Goal: Check status: Check status

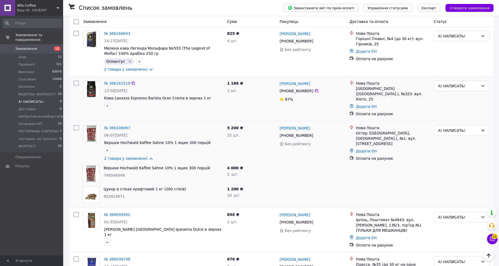
scroll to position [118, 0]
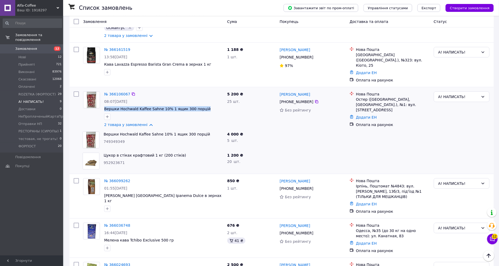
drag, startPoint x: 102, startPoint y: 98, endPoint x: 200, endPoint y: 97, distance: 97.6
click at [200, 97] on div "№ 366106067 08:07[DATE] Вершки Hochwald Kaffee Sahne 10% 1 ящик 300 порцій 2 то…" at bounding box center [163, 109] width 123 height 40
click at [200, 106] on span "Вершки Hochwald Kaffee Sahne 10% 1 ящик 300 порцій" at bounding box center [163, 108] width 119 height 5
drag, startPoint x: 39, startPoint y: 228, endPoint x: 78, endPoint y: 204, distance: 45.7
click at [39, 228] on div "Замовлення та повідомлення Замовлення 12 Нові 12 Прийняті 721 Виконані 83976 Ск…" at bounding box center [32, 136] width 65 height 241
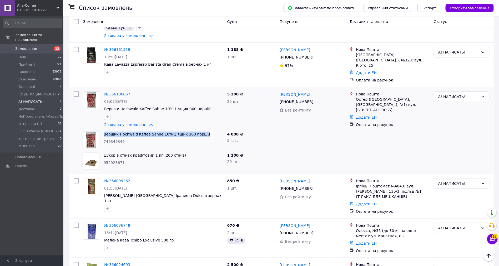
drag, startPoint x: 101, startPoint y: 119, endPoint x: 204, endPoint y: 120, distance: 103.2
click at [204, 129] on div "Вершки Hochwald Kaffee Sahne 10% 1 ящик 300 порцій 749349349" at bounding box center [164, 139] width 124 height 21
copy link "Вершки Hochwald Kaffee Sahne 10% 1 ящик 300 порцій"
drag, startPoint x: 103, startPoint y: 140, endPoint x: 183, endPoint y: 139, distance: 79.7
click at [183, 150] on div "Цукор в стіках крафтовий 1 кг (200 стіків) 952923671" at bounding box center [164, 160] width 124 height 21
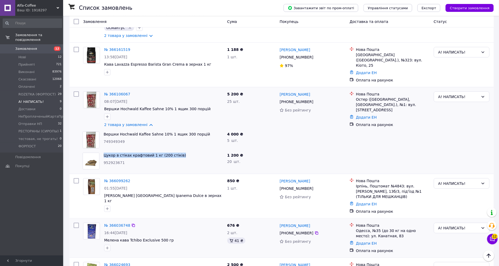
copy link "Цукор в стіках крафтовий 1 кг (200 стіків)"
click at [9, 194] on div "Замовлення та повідомлення Замовлення 12 Нові 12 Прийняті 721 Виконані 83976 Ск…" at bounding box center [32, 136] width 65 height 241
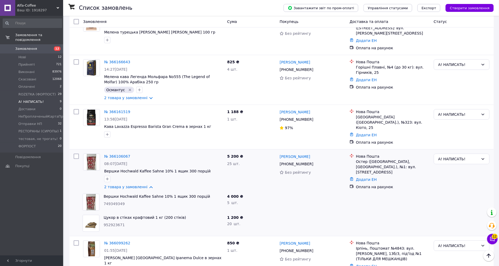
scroll to position [5, 0]
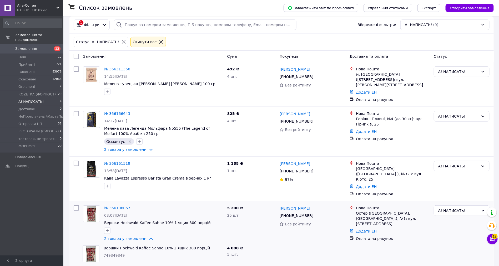
click at [34, 46] on span "Замовлення" at bounding box center [31, 48] width 33 height 5
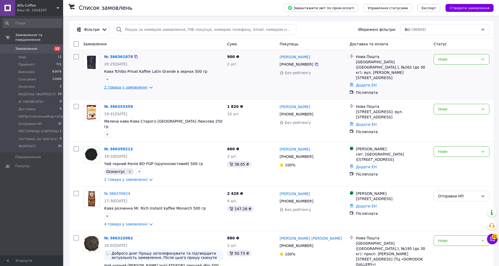
click at [126, 86] on link "2 товара у замовленні" at bounding box center [125, 87] width 43 height 4
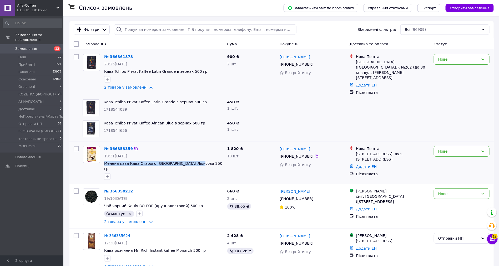
drag, startPoint x: 103, startPoint y: 157, endPoint x: 203, endPoint y: 159, distance: 100.5
click at [203, 159] on div "№ 366353359 19:31[DATE] Мелена кава [GEOGRAPHIC_DATA] Старого Львова Люксова 25…" at bounding box center [163, 163] width 123 height 38
copy span "Мелена кава Кава Старого [GEOGRAPHIC_DATA] Люксова 250 гр"
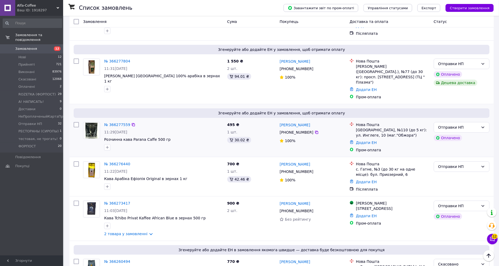
scroll to position [947, 0]
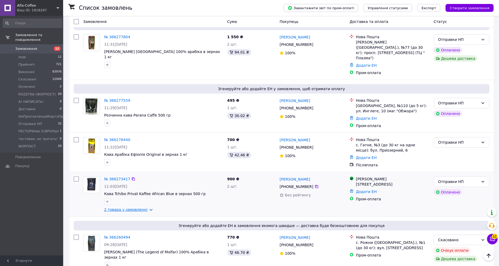
click at [119, 207] on link "2 товара у замовленні" at bounding box center [125, 209] width 43 height 4
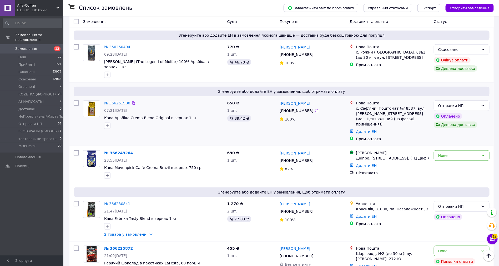
scroll to position [1184, 0]
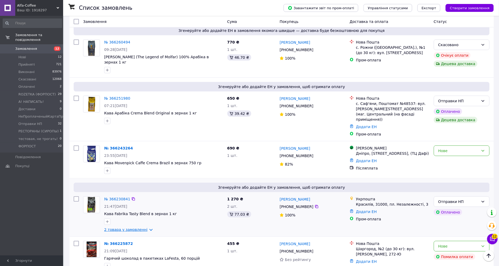
click at [123, 227] on link "2 товара у замовленні" at bounding box center [125, 229] width 43 height 4
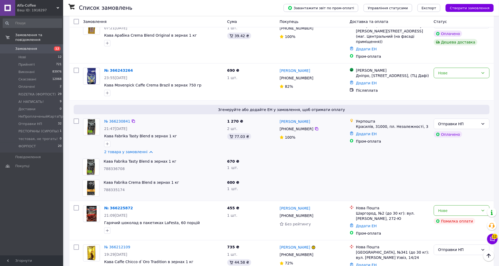
scroll to position [1263, 0]
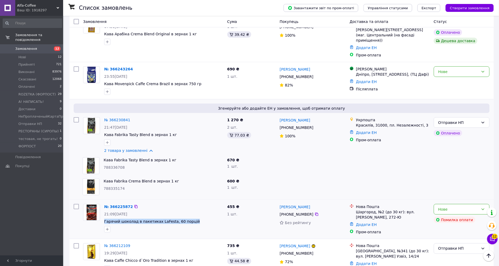
drag, startPoint x: 105, startPoint y: 138, endPoint x: 195, endPoint y: 139, distance: 90.3
click at [195, 202] on div "№ 366225872 21:09[DATE] Гарячий шоколад в пакетиках LaFesta, 60 порцій" at bounding box center [163, 218] width 123 height 33
copy span "Гарячий шоколад в пакетиках LaFesta, 60 порцій"
click at [4, 205] on div "Замовлення та повідомлення Замовлення 12 Нові 12 Прийняті 721 Виконані 83976 Ск…" at bounding box center [32, 136] width 65 height 241
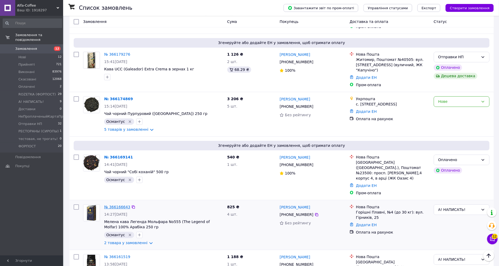
scroll to position [1579, 0]
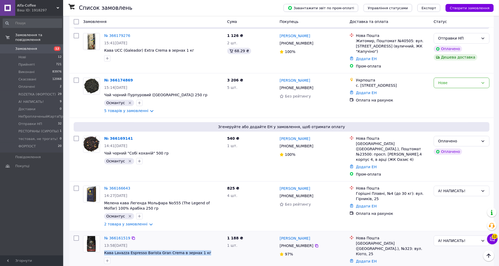
drag, startPoint x: 103, startPoint y: 166, endPoint x: 210, endPoint y: 166, distance: 107.4
click at [210, 233] on div "№ 366161519 13:58[DATE] Кава Lavazza Espresso Barista Gran Crema в зернах 1 кг" at bounding box center [163, 249] width 123 height 33
copy span "Кава Lavazza Espresso Barista Gran Crema в зернах 1 кг"
click at [6, 201] on div "Замовлення та повідомлення Замовлення 12 Нові 12 Прийняті 721 Виконані 83976 Ск…" at bounding box center [32, 136] width 65 height 241
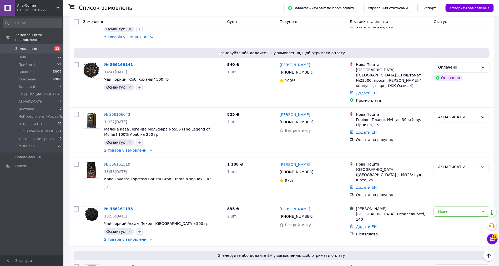
scroll to position [1658, 0]
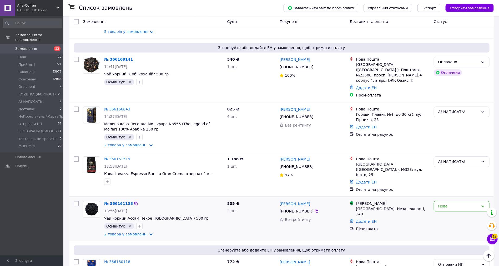
click at [138, 232] on link "2 товара у замовленні" at bounding box center [125, 234] width 43 height 4
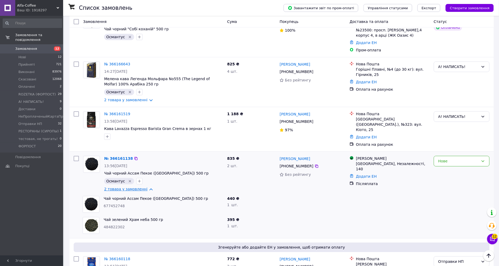
scroll to position [1737, 0]
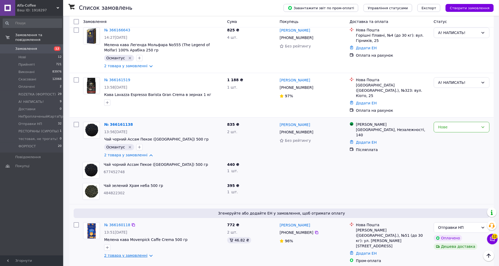
click at [130, 253] on link "2 товара у замовленні" at bounding box center [125, 255] width 43 height 4
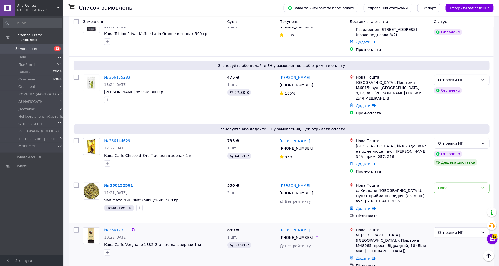
scroll to position [2053, 0]
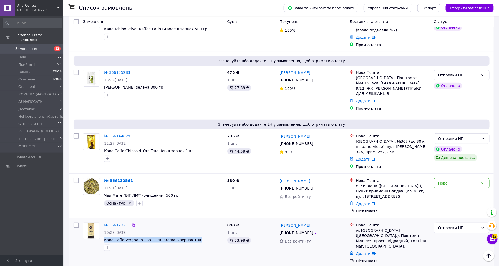
drag, startPoint x: 103, startPoint y: 130, endPoint x: 196, endPoint y: 128, distance: 92.9
click at [196, 220] on div "№ 366123211 10:28[DATE] Кава Caffe Vergnano 1882 Granaroma в зернах 1 кг" at bounding box center [163, 236] width 123 height 33
copy span "Кава Caffe Vergnano 1882 Granaroma в зернах 1 кг"
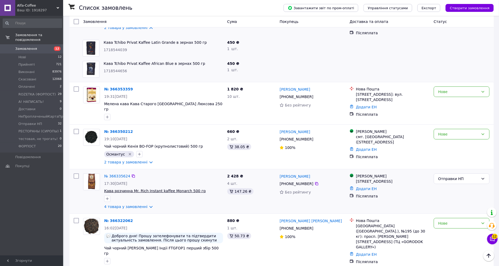
scroll to position [79, 0]
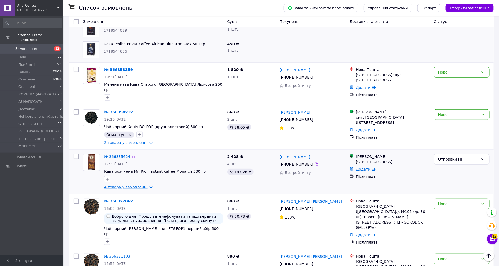
click at [128, 185] on link "4 товара у замовленні" at bounding box center [125, 187] width 43 height 4
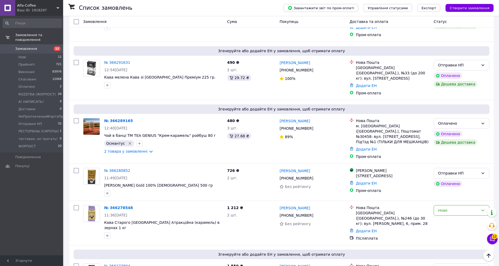
scroll to position [829, 0]
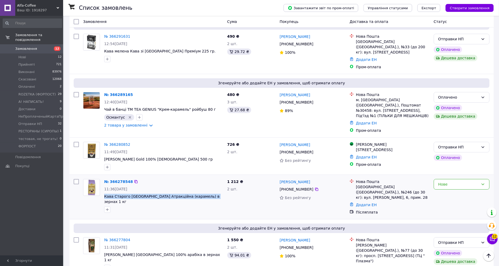
drag, startPoint x: 103, startPoint y: 131, endPoint x: 202, endPoint y: 132, distance: 98.9
click at [202, 177] on div "№ 366278548 11:36[DATE] Кава Старого Львова Атракційна (карамель) в зернах 1 кг" at bounding box center [163, 196] width 123 height 38
copy span "Кава Старого [GEOGRAPHIC_DATA] Атракційна (карамель) в зернах 1 кг"
click at [4, 210] on div "Замовлення та повідомлення Замовлення 12 Нові 12 Прийняті 721 Виконані 83976 Ск…" at bounding box center [32, 136] width 65 height 241
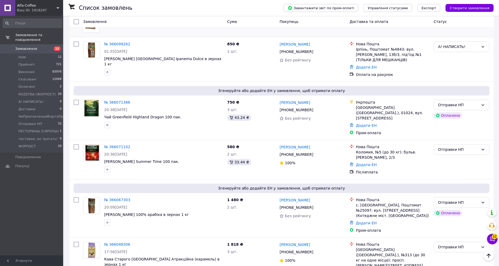
scroll to position [2645, 0]
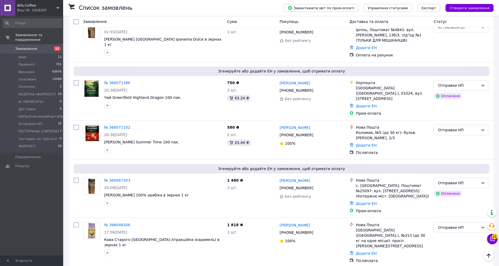
drag, startPoint x: 106, startPoint y: 138, endPoint x: 172, endPoint y: 138, distance: 66.3
copy span "Мелена кава Lavazza Qualita Oro 250 гр"
click at [41, 234] on div "Замовлення та повідомлення Замовлення 12 Нові 12 Прийняті 721 Виконані 83976 Ск…" at bounding box center [32, 136] width 65 height 241
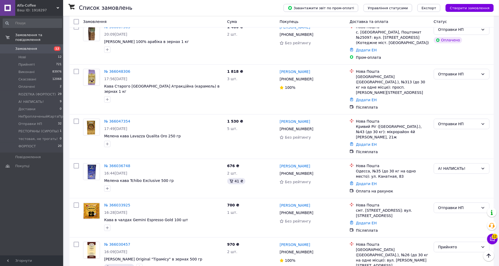
scroll to position [2802, 0]
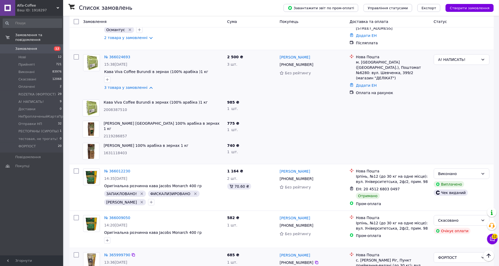
scroll to position [3039, 0]
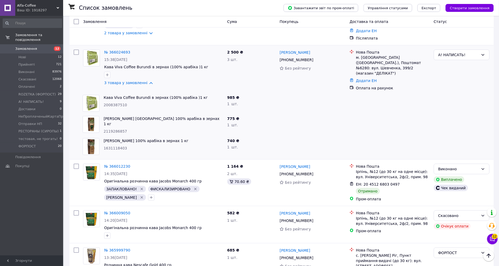
drag, startPoint x: 103, startPoint y: 143, endPoint x: 184, endPoint y: 143, distance: 81.3
copy span "Кава в зернах Primo Exclusive Caramel 1 кг"
click at [49, 206] on div "Замовлення та повідомлення Замовлення 12 Нові 12 Прийняті 721 Виконані 83976 Ск…" at bounding box center [32, 136] width 65 height 241
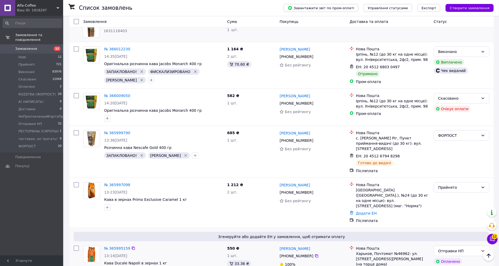
scroll to position [3158, 0]
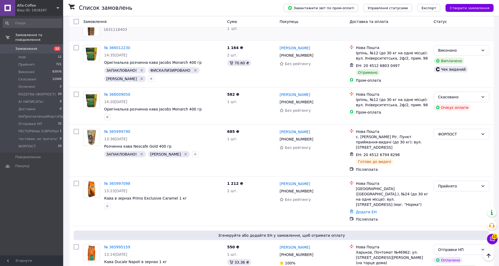
drag, startPoint x: 141, startPoint y: 119, endPoint x: 199, endPoint y: 118, distance: 57.9
copy span "Кава Caffe Vergnano 1882 Antica Bottega в зернах 1 кг"
click at [19, 189] on div "Замовлення та повідомлення Замовлення 12 Нові 12 Прийняті 721 Виконані 83976 Ск…" at bounding box center [32, 136] width 65 height 241
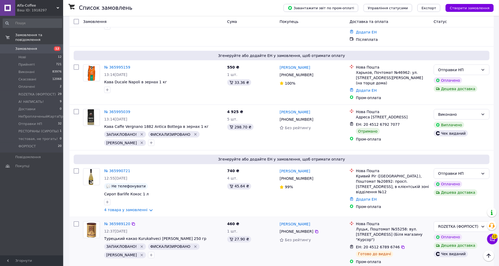
scroll to position [3355, 0]
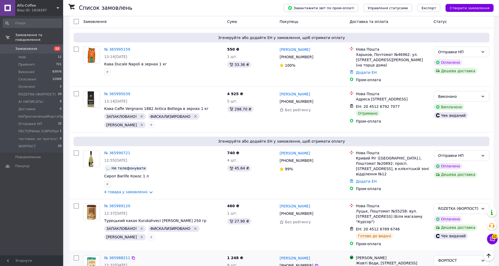
drag, startPoint x: 103, startPoint y: 85, endPoint x: 191, endPoint y: 84, distance: 87.1
click at [22, 193] on div "Замовлення та повідомлення Замовлення 12 Нові 12 Прийняті 721 Виконані 83976 Ск…" at bounding box center [32, 136] width 65 height 241
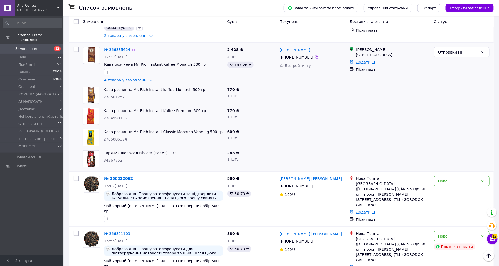
scroll to position [197, 0]
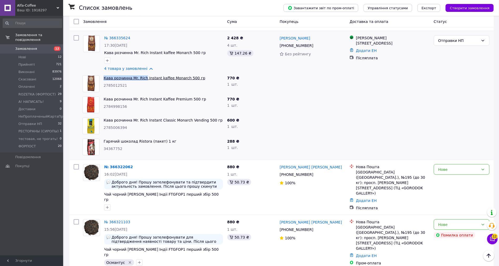
drag, startPoint x: 101, startPoint y: 72, endPoint x: 143, endPoint y: 71, distance: 42.4
click at [143, 73] on div "Кава розчинна Mr. Rich Instant kaffee Monarch 500 гр 2785012521" at bounding box center [153, 83] width 145 height 21
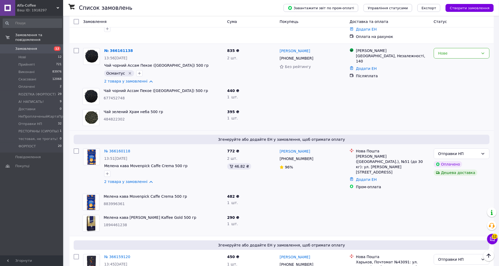
scroll to position [2092, 0]
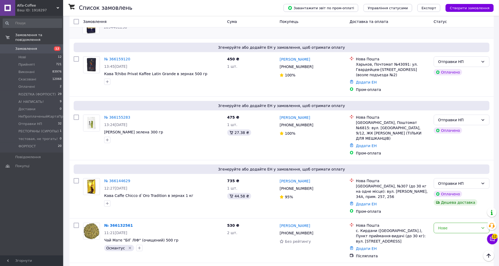
click at [2, 220] on div "Замовлення та повідомлення Замовлення 12 Нові 12 Прийняті 721 Виконані 83976 Ск…" at bounding box center [32, 136] width 65 height 241
click at [41, 46] on span "Замовлення" at bounding box center [31, 48] width 33 height 5
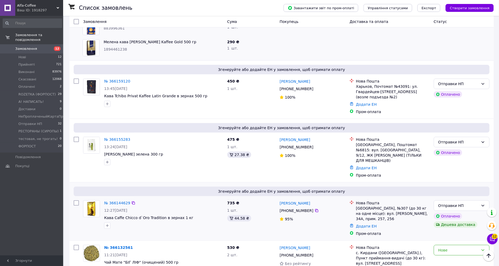
scroll to position [2092, 0]
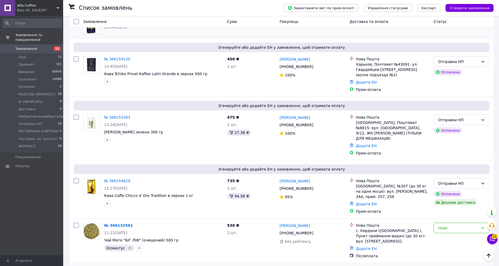
drag, startPoint x: 102, startPoint y: 175, endPoint x: 194, endPoint y: 177, distance: 92.1
click at [51, 231] on div "Замовлення та повідомлення Замовлення 12 Нові 12 Прийняті 721 Виконані 83976 Ск…" at bounding box center [32, 136] width 65 height 241
drag, startPoint x: 102, startPoint y: 174, endPoint x: 213, endPoint y: 176, distance: 110.8
